Goal: Information Seeking & Learning: Compare options

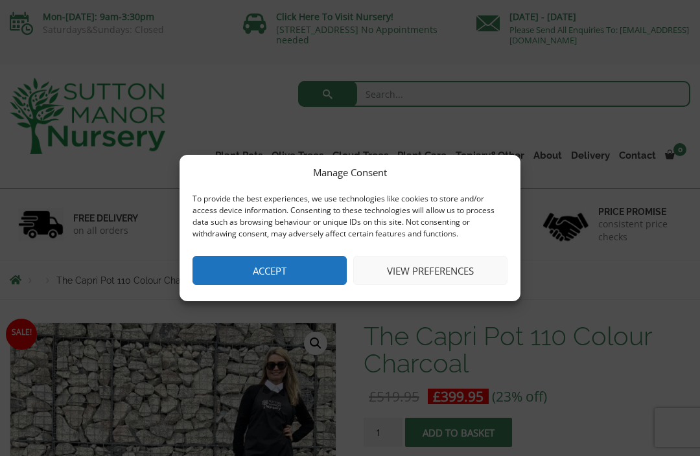
click at [282, 274] on button "Accept" at bounding box center [270, 270] width 154 height 29
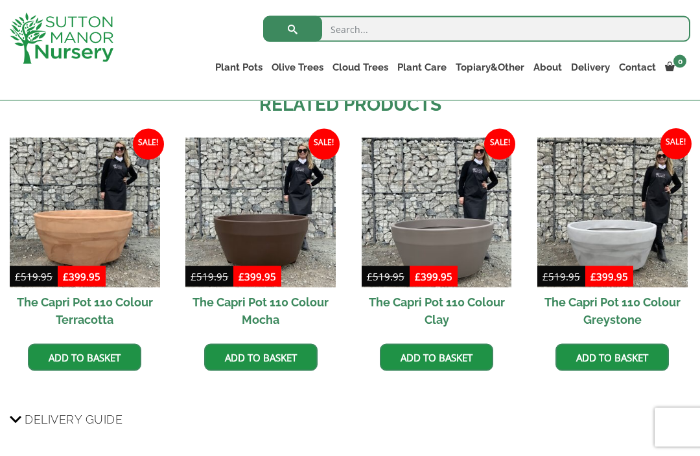
scroll to position [821, 0]
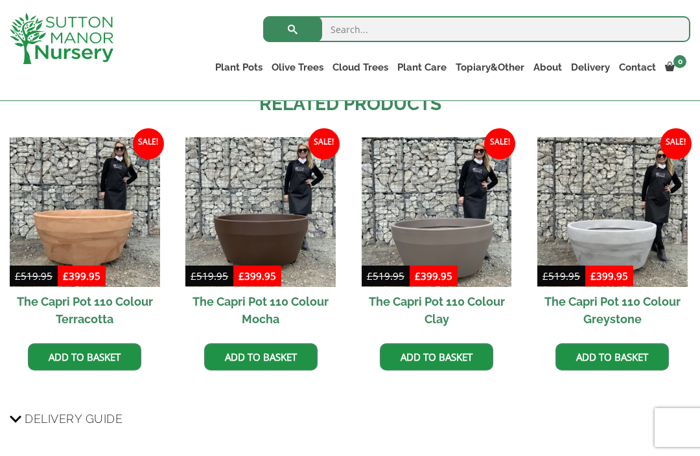
click at [280, 231] on img at bounding box center [260, 212] width 150 height 150
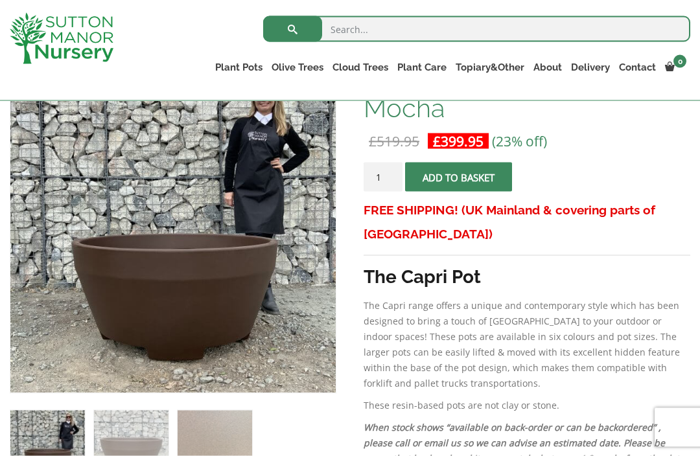
scroll to position [232, 0]
click at [259, 298] on img at bounding box center [334, 392] width 648 height 648
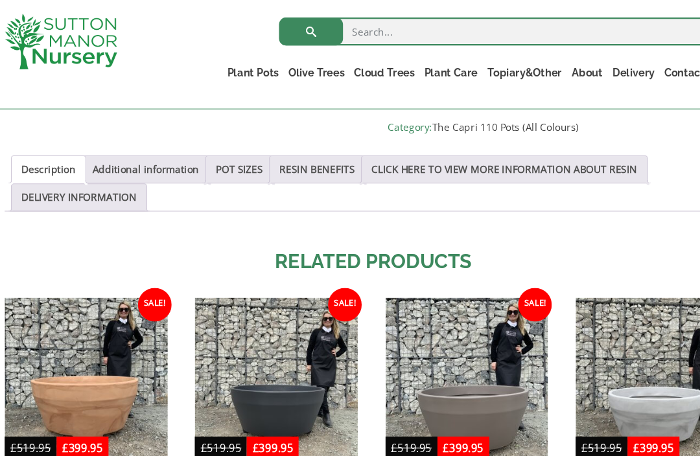
scroll to position [668, 0]
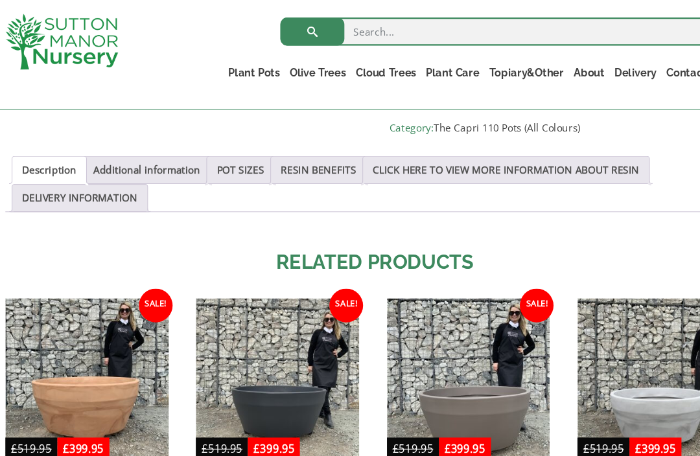
click at [142, 156] on link "Additional information" at bounding box center [140, 157] width 99 height 25
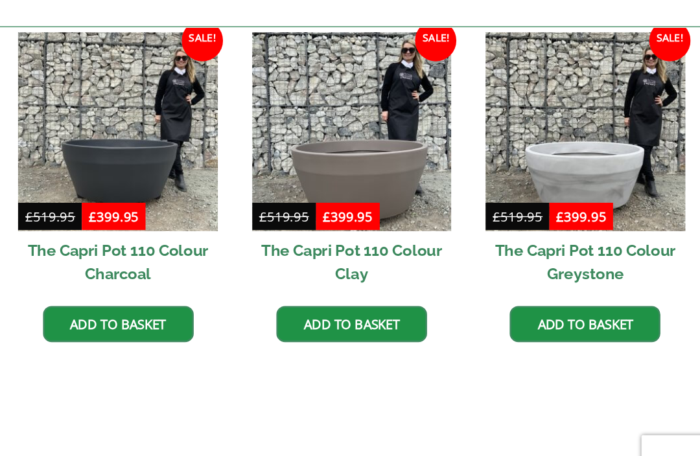
scroll to position [881, 0]
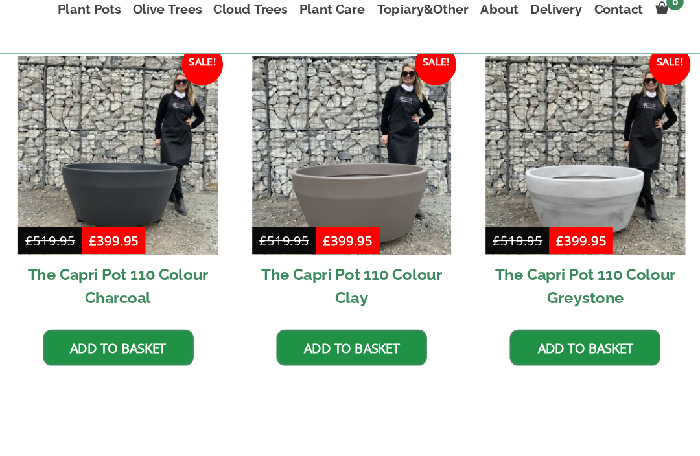
click at [362, 147] on img at bounding box center [437, 177] width 150 height 150
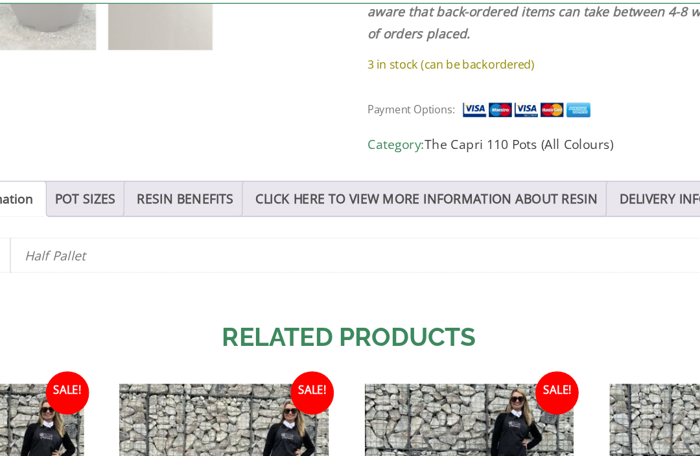
scroll to position [589, 0]
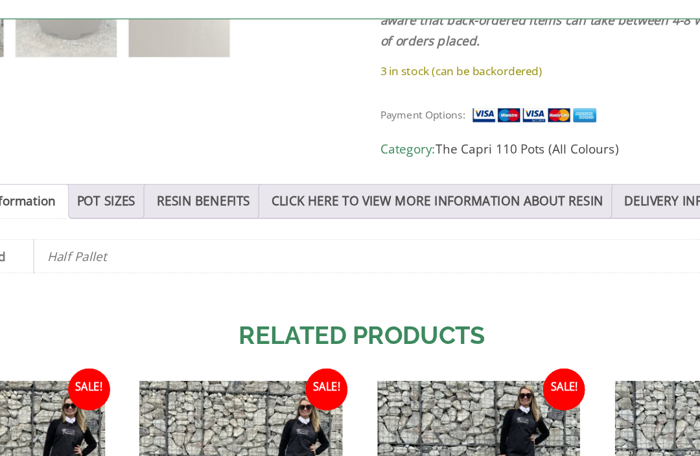
click at [288, 224] on link "CLICK HERE TO VIEW MORE INFORMATION ABOUT RESIN" at bounding box center [406, 236] width 246 height 25
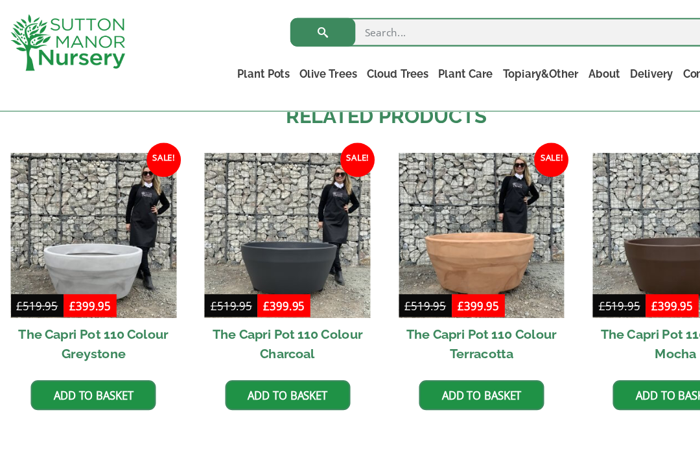
scroll to position [1165, 0]
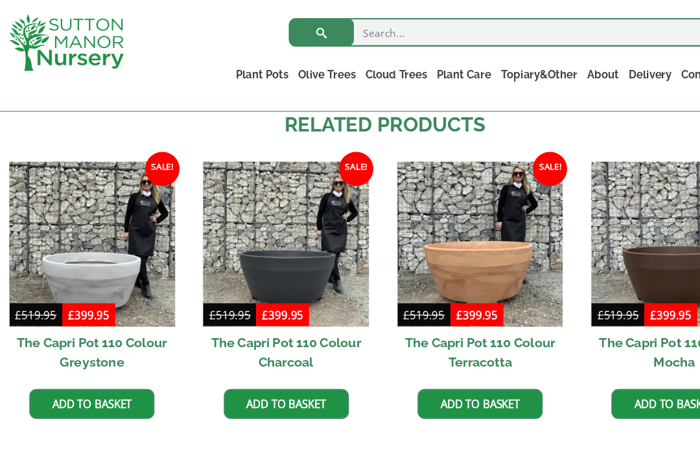
click at [508, 416] on h3 "Delivery Guide" at bounding box center [350, 428] width 681 height 24
click at [0, 0] on input "Delivery Guide" at bounding box center [0, 0] width 0 height 0
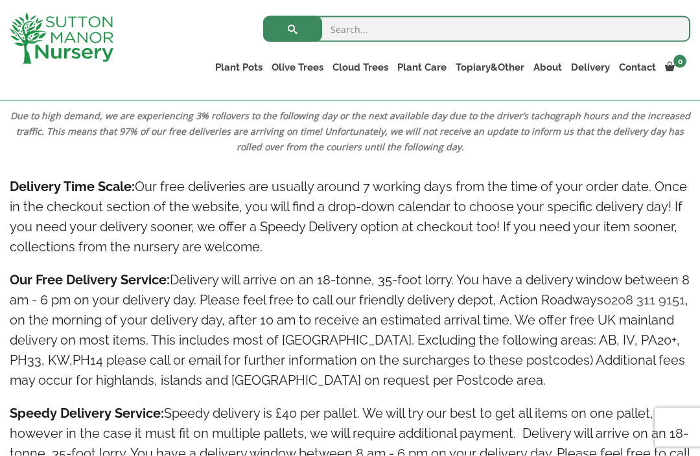
scroll to position [1883, 0]
click at [613, 429] on h4 "Speedy Delivery Service: Speedy delivery is £40 per pallet. We will try our bes…" at bounding box center [350, 453] width 681 height 100
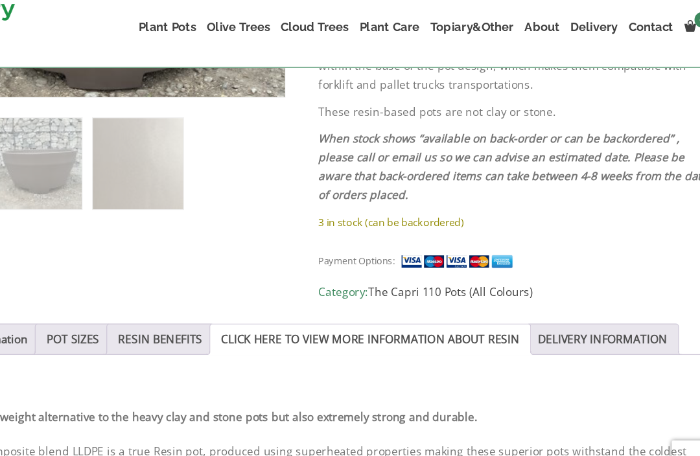
scroll to position [501, 0]
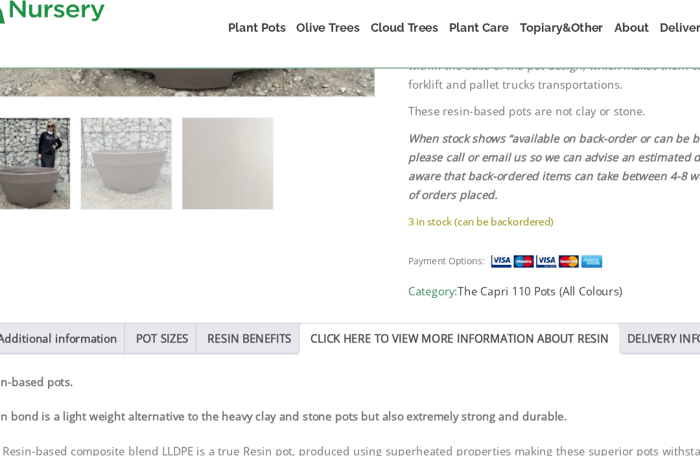
click at [139, 312] on link "POT SIZES" at bounding box center [160, 324] width 43 height 25
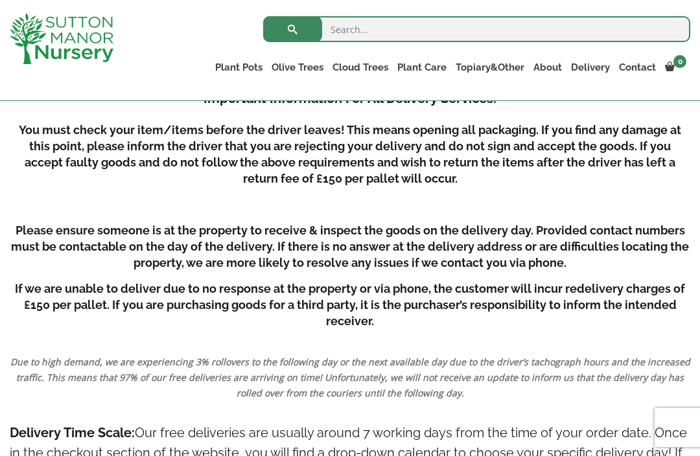
scroll to position [1645, 0]
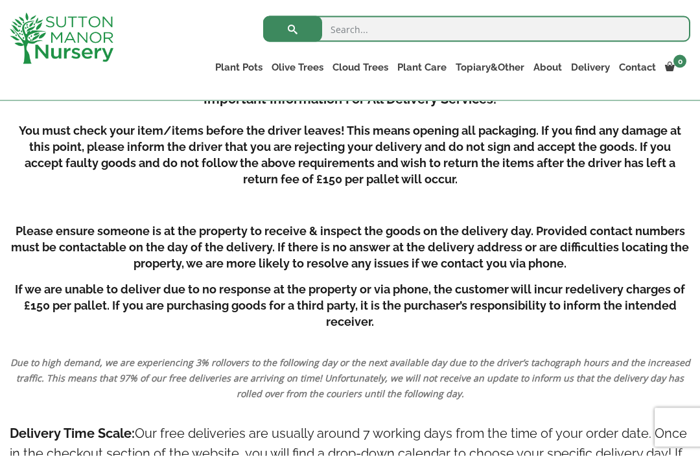
click at [617, 106] on h4 "Important Information For All Delivery Services:" at bounding box center [350, 99] width 681 height 20
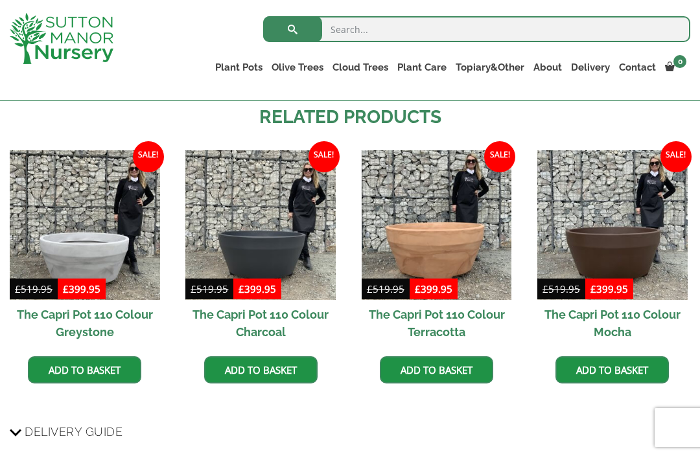
scroll to position [1170, 0]
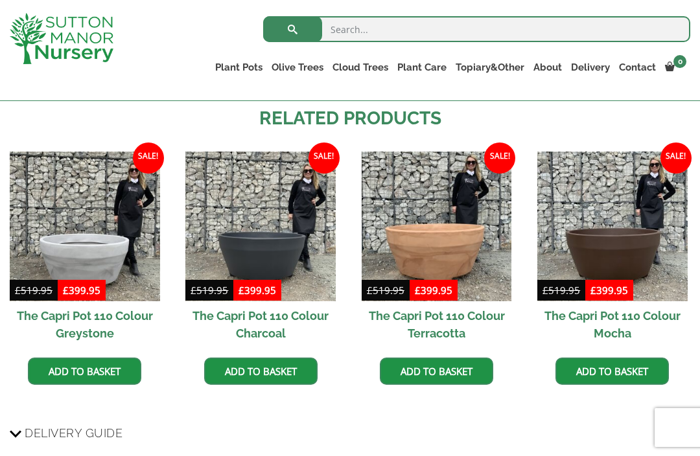
click at [270, 319] on h2 "The Capri Pot 110 Colour Charcoal" at bounding box center [260, 324] width 150 height 47
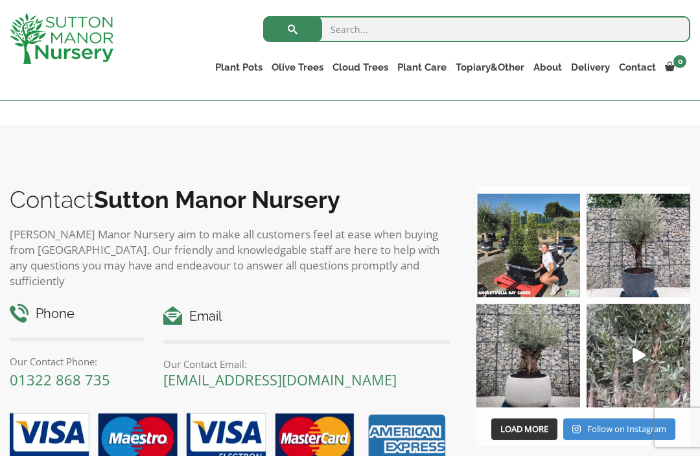
scroll to position [1165, 0]
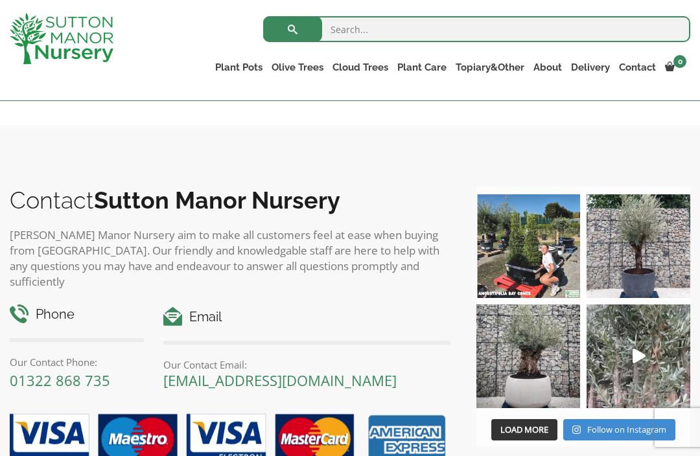
click at [637, 348] on img at bounding box center [639, 357] width 104 height 104
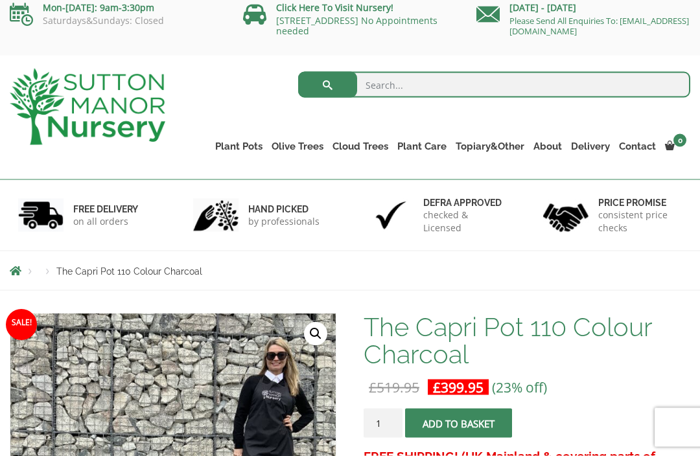
scroll to position [0, 0]
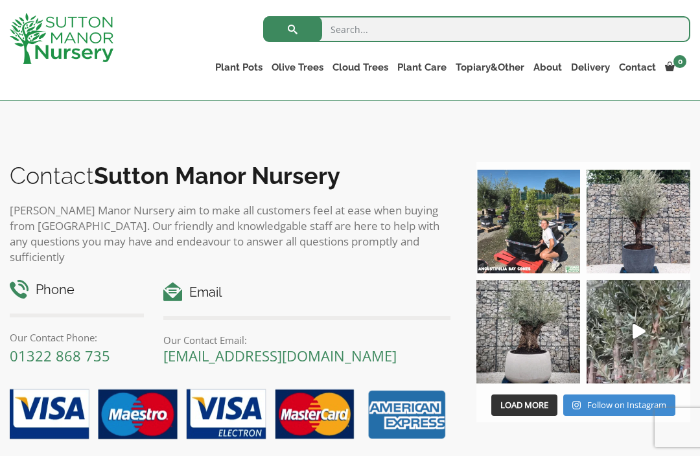
scroll to position [1213, 0]
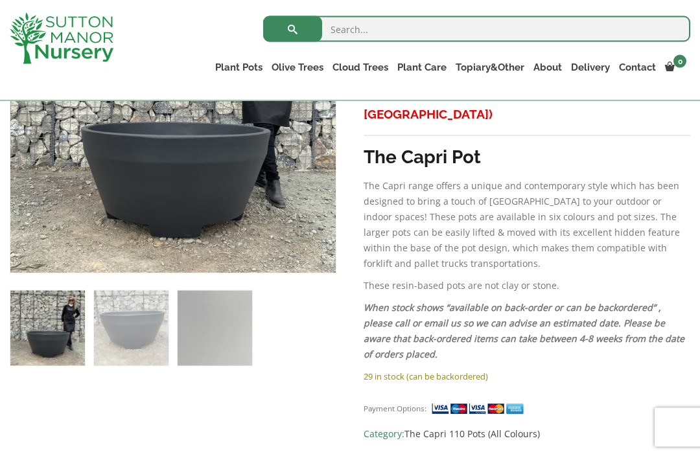
scroll to position [347, 0]
